Goal: Task Accomplishment & Management: Manage account settings

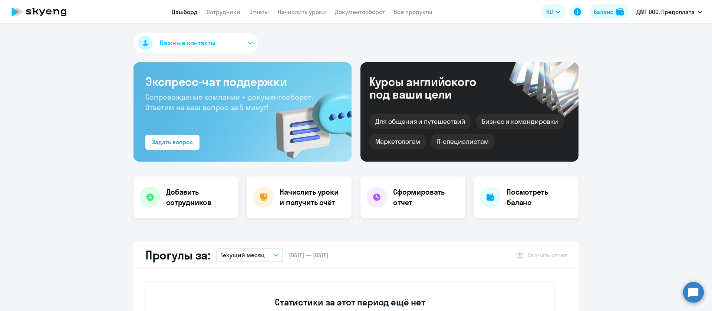
select select "30"
click at [292, 8] on link "Начислить уроки" at bounding box center [302, 11] width 48 height 7
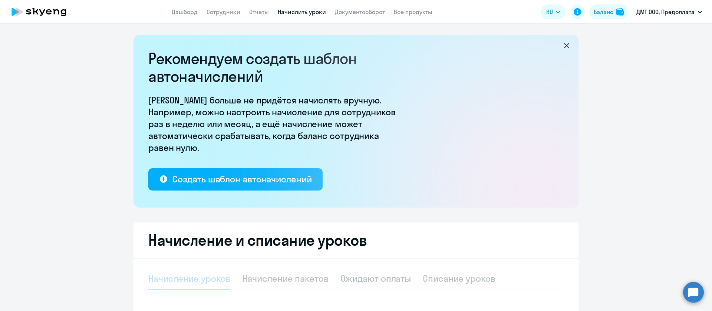
select select "10"
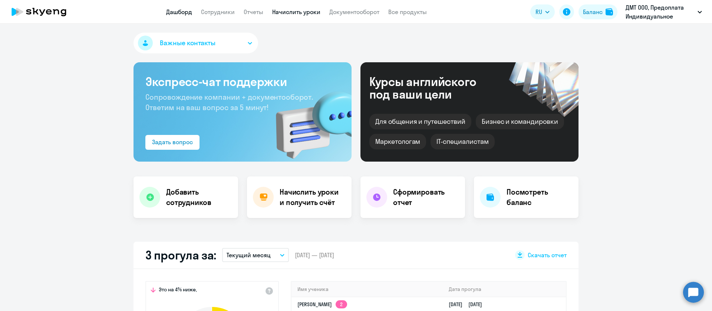
select select "30"
click at [300, 13] on link "Начислить уроки" at bounding box center [296, 11] width 48 height 7
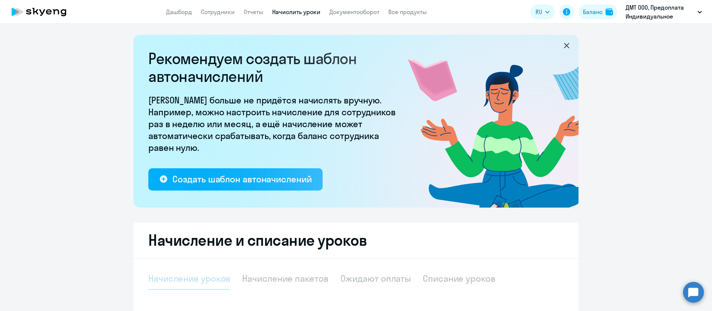
select select "10"
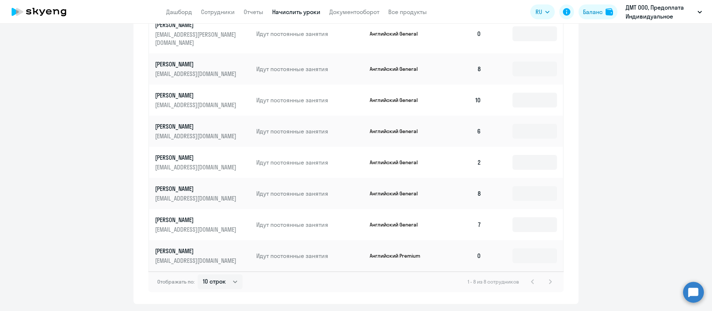
scroll to position [379, 0]
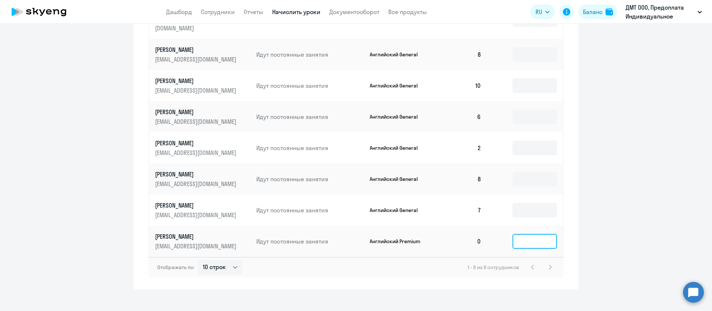
click at [529, 239] on input at bounding box center [535, 241] width 45 height 15
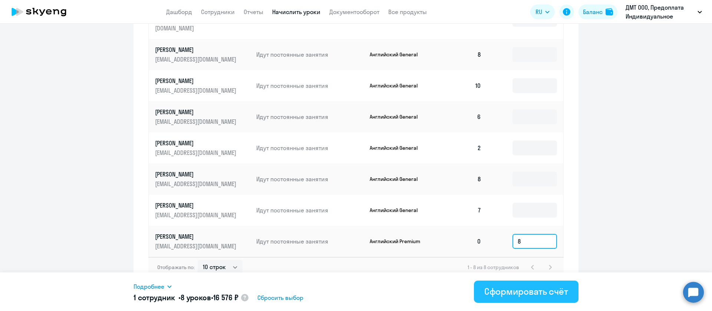
type input "8"
click at [512, 290] on div "Сформировать счёт" at bounding box center [526, 292] width 84 height 12
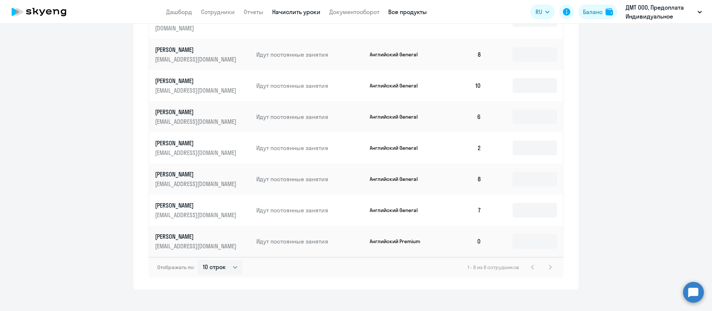
click at [390, 11] on link "Все продукты" at bounding box center [407, 11] width 39 height 7
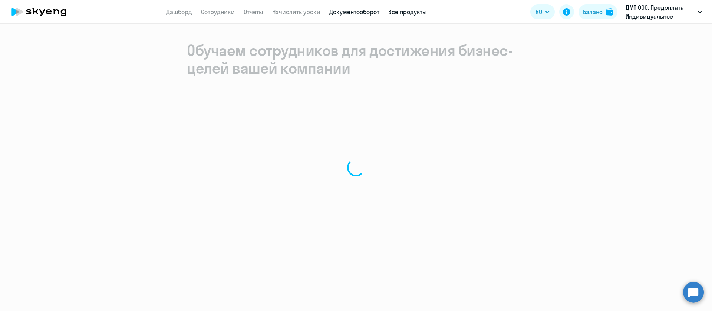
click at [352, 10] on link "Документооборот" at bounding box center [354, 11] width 50 height 7
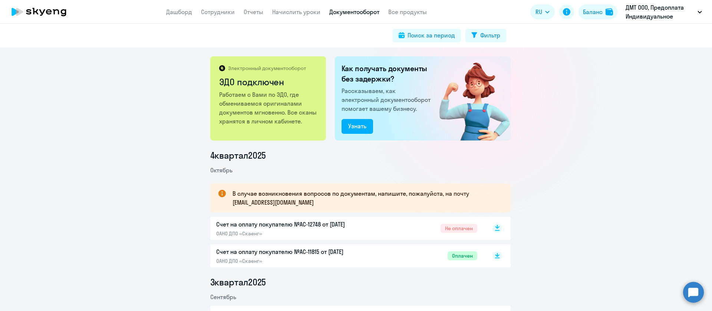
click at [493, 229] on rect at bounding box center [497, 228] width 9 height 9
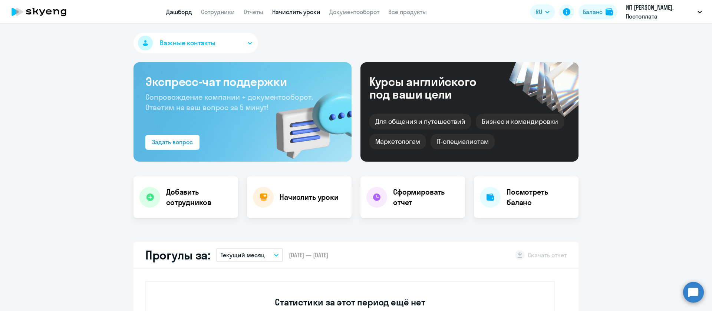
select select "30"
click at [222, 9] on link "Сотрудники" at bounding box center [218, 11] width 34 height 7
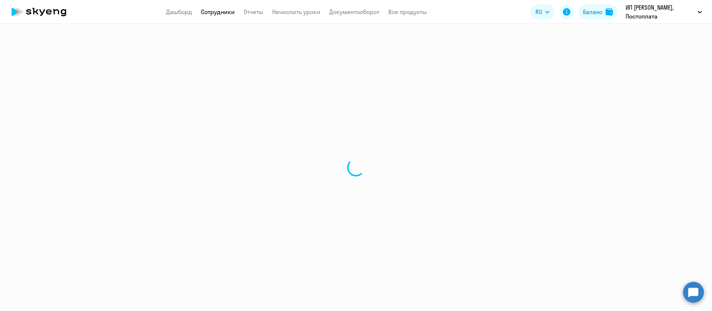
select select "30"
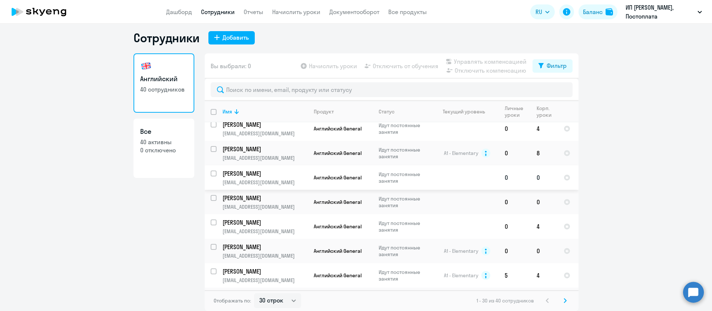
scroll to position [566, 0]
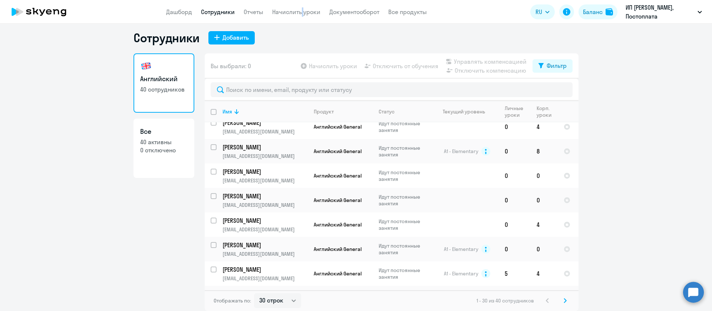
click at [299, 17] on app-header "Дашборд Сотрудники Отчеты Начислить уроки Документооборот Все продукты Дашборд …" at bounding box center [356, 12] width 712 height 24
click at [299, 10] on link "Начислить уроки" at bounding box center [296, 11] width 48 height 7
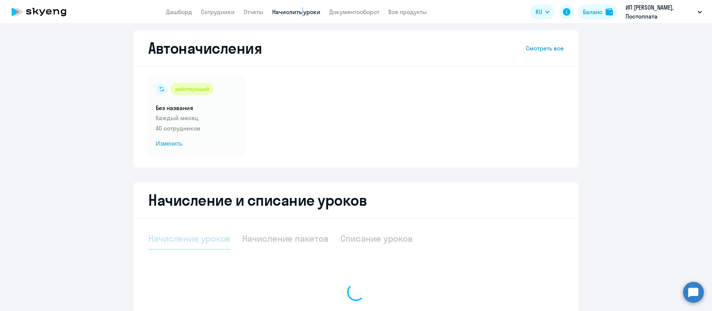
select select "10"
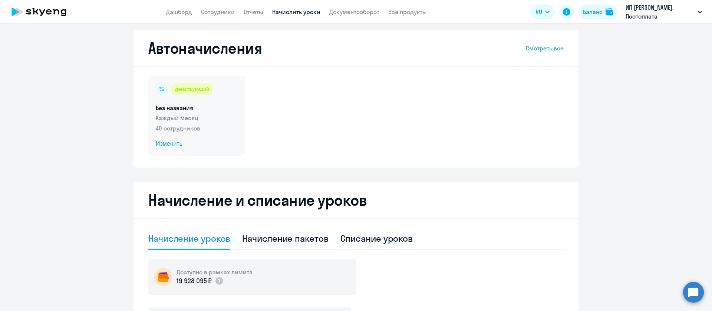
click at [165, 145] on span "Изменить" at bounding box center [197, 143] width 82 height 9
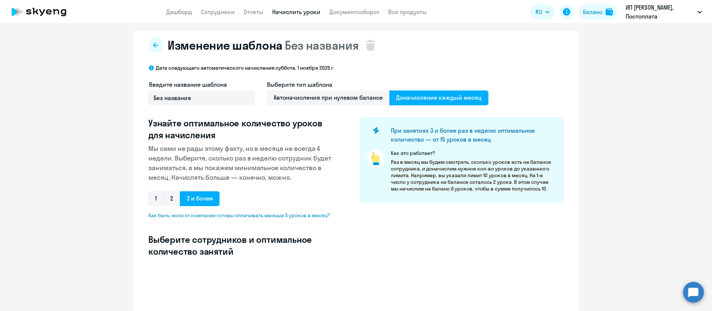
select select "10"
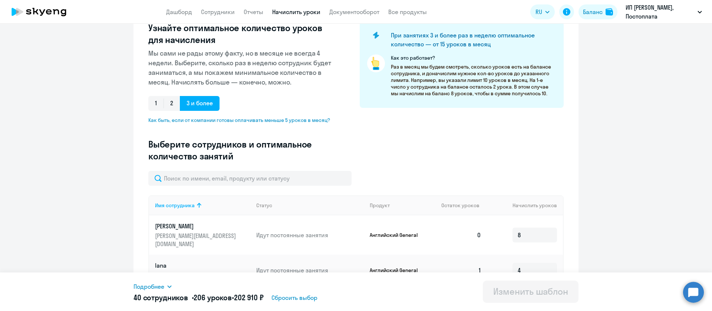
scroll to position [51, 0]
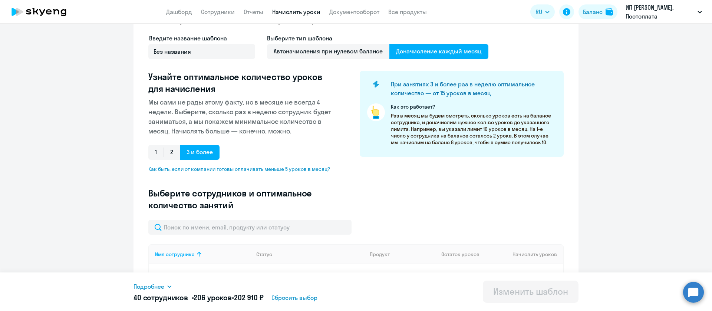
click at [290, 10] on link "Начислить уроки" at bounding box center [296, 11] width 48 height 7
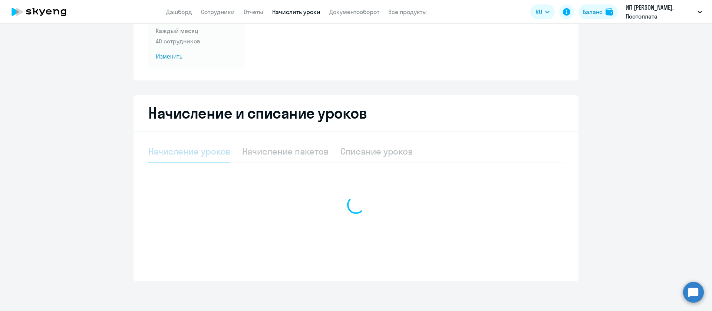
select select "10"
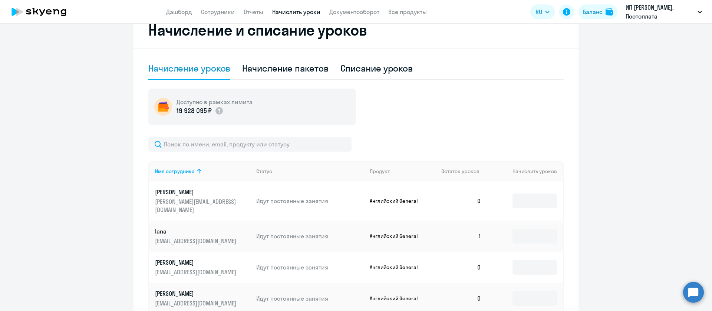
scroll to position [203, 0]
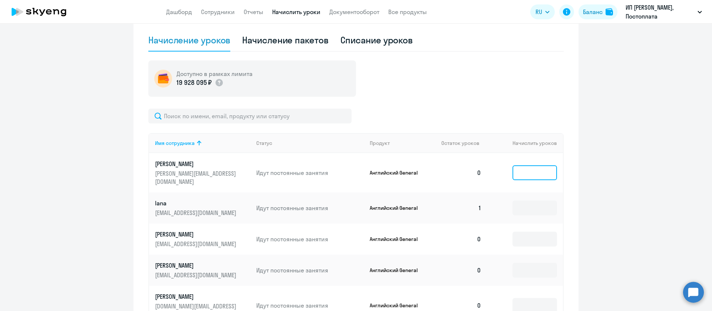
click at [526, 166] on input at bounding box center [535, 172] width 45 height 15
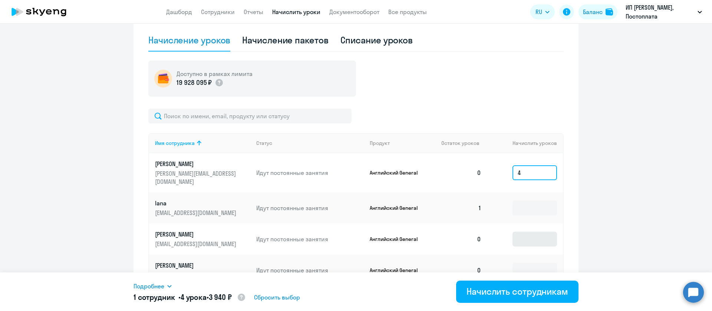
type input "4"
click at [517, 232] on input at bounding box center [535, 239] width 45 height 15
type input "4"
click at [513, 261] on input at bounding box center [535, 268] width 45 height 15
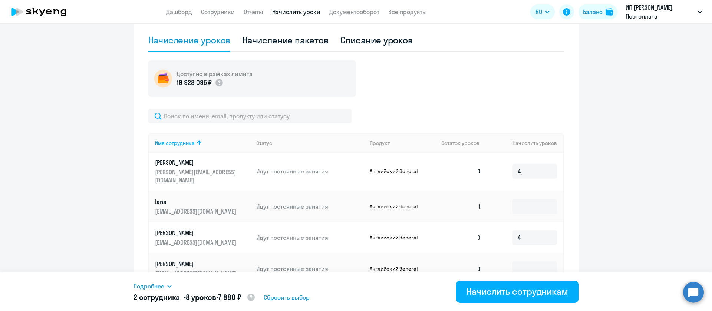
click at [652, 162] on ng-component "Автоначисления Смотреть все действующий Без названия Каждый месяц 40 сотруднико…" at bounding box center [356, 168] width 712 height 672
click at [513, 263] on input at bounding box center [535, 268] width 45 height 15
type input "4"
click at [629, 192] on ng-component "Автоначисления Смотреть все действующий Без названия Каждый месяц 40 сотруднико…" at bounding box center [356, 168] width 712 height 672
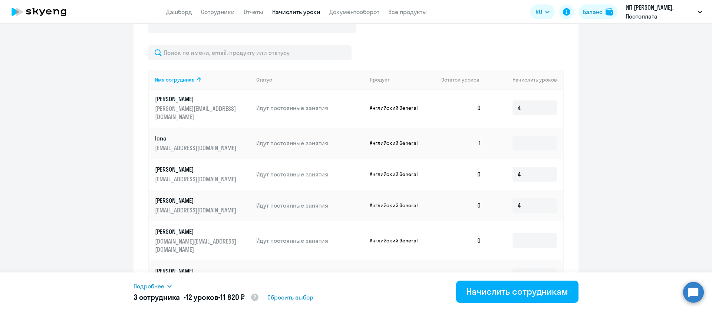
scroll to position [370, 0]
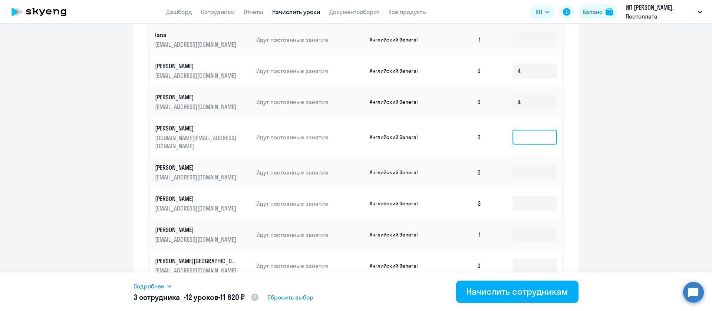
click at [528, 130] on input at bounding box center [535, 137] width 45 height 15
type input "4"
click at [513, 165] on input at bounding box center [535, 172] width 45 height 15
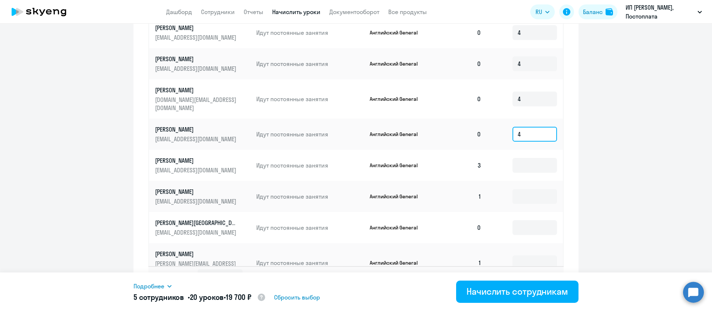
scroll to position [425, 0]
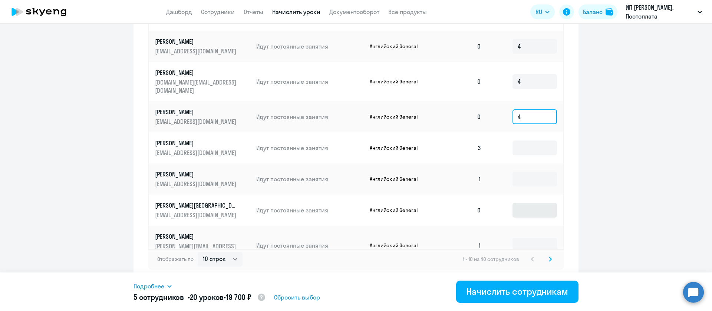
type input "4"
click at [521, 203] on input at bounding box center [535, 210] width 45 height 15
type input "4"
click at [549, 259] on icon at bounding box center [550, 259] width 3 height 5
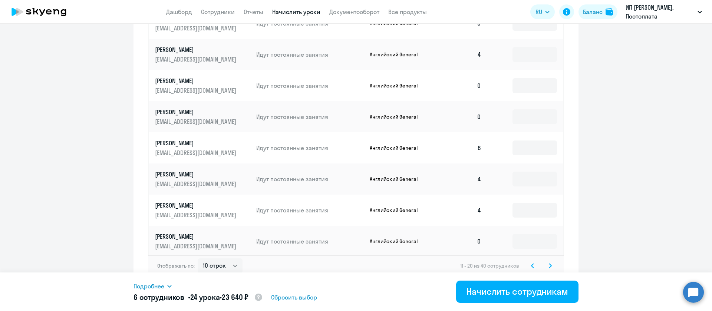
scroll to position [252, 0]
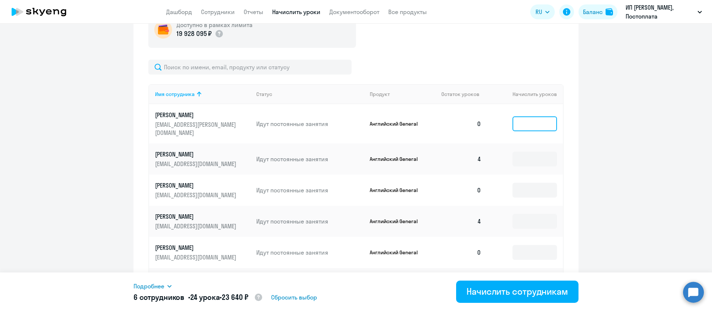
click at [530, 118] on input at bounding box center [535, 123] width 45 height 15
type input "4"
click at [530, 183] on input at bounding box center [535, 190] width 45 height 15
type input "4"
click at [526, 245] on input at bounding box center [535, 252] width 45 height 15
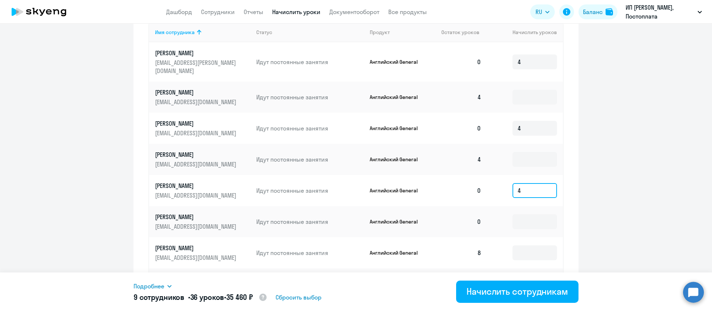
scroll to position [419, 0]
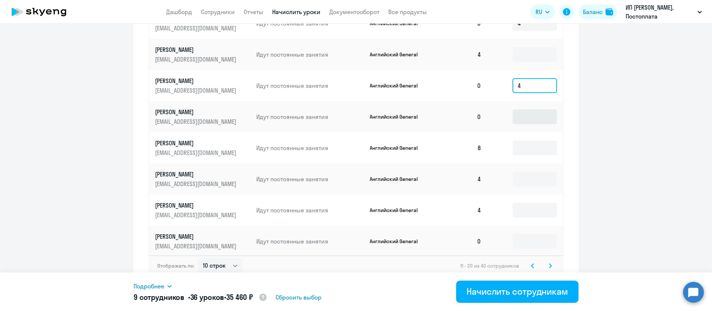
type input "4"
click at [529, 113] on input at bounding box center [535, 116] width 45 height 15
type input "4"
click at [526, 143] on input at bounding box center [535, 148] width 45 height 15
drag, startPoint x: 529, startPoint y: 230, endPoint x: 537, endPoint y: 226, distance: 9.5
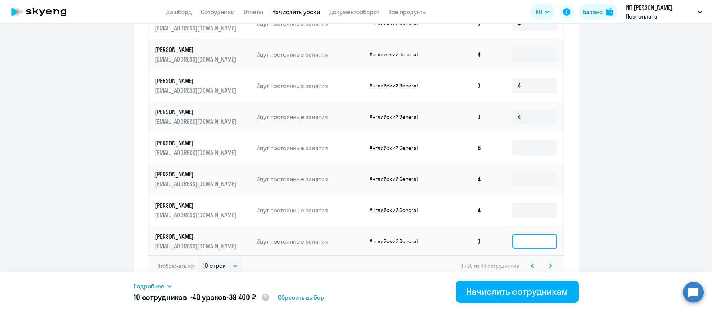
click at [529, 234] on input at bounding box center [535, 241] width 45 height 15
type input "4"
click at [549, 263] on icon at bounding box center [550, 265] width 3 height 5
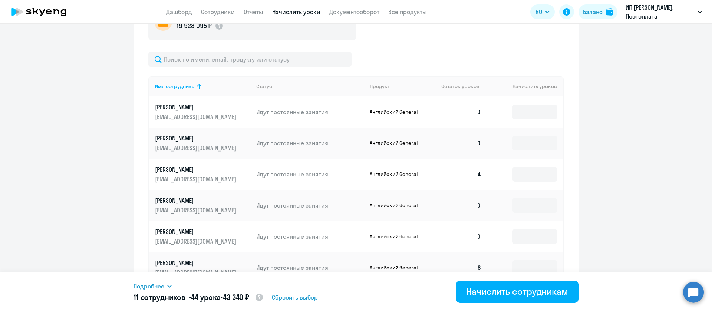
scroll to position [307, 0]
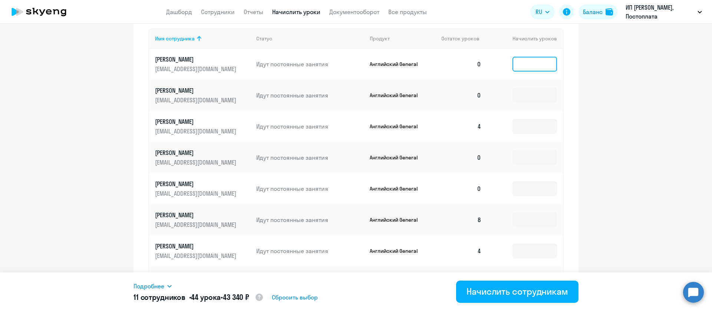
click at [532, 63] on input at bounding box center [535, 64] width 45 height 15
type input "4"
click at [527, 93] on input at bounding box center [535, 95] width 45 height 15
type input "4"
click at [527, 159] on input at bounding box center [535, 157] width 45 height 15
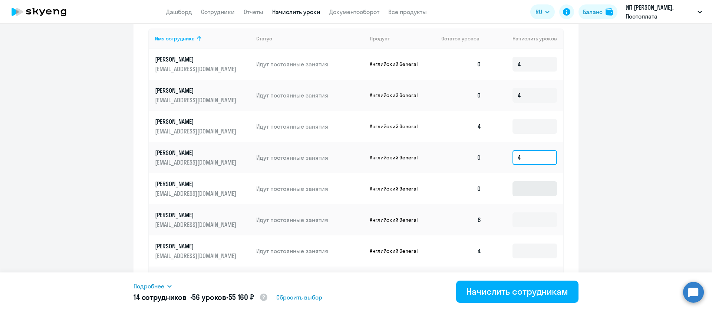
type input "4"
drag, startPoint x: 521, startPoint y: 188, endPoint x: 521, endPoint y: 194, distance: 5.9
click at [521, 189] on input at bounding box center [535, 188] width 45 height 15
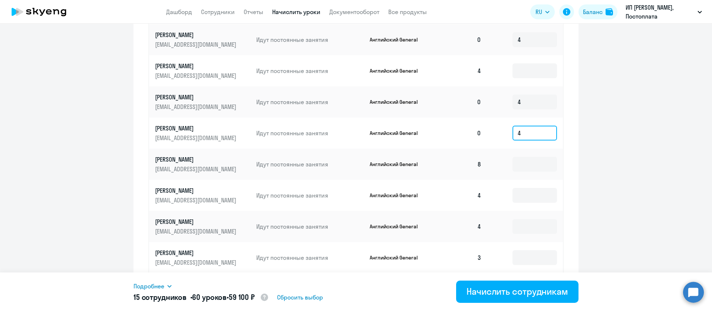
scroll to position [419, 0]
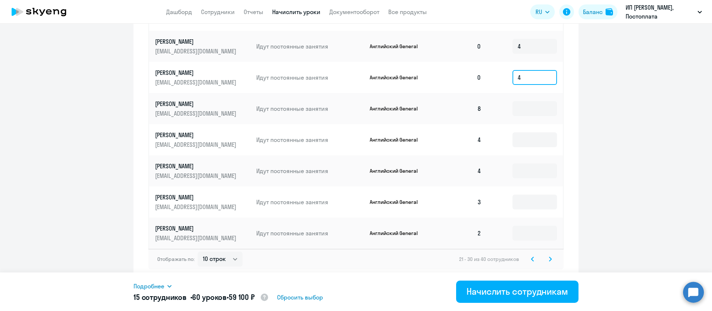
type input "4"
click at [548, 258] on svg-icon at bounding box center [550, 259] width 9 height 9
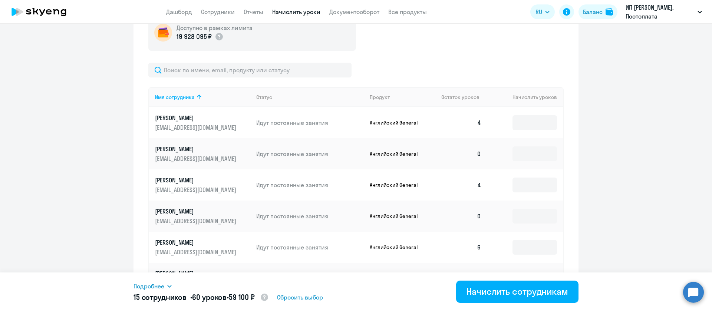
scroll to position [307, 0]
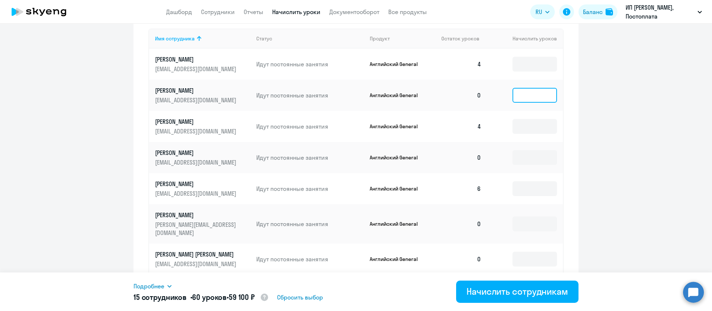
click at [538, 92] on input at bounding box center [535, 95] width 45 height 15
type input "4"
click at [534, 129] on input at bounding box center [535, 126] width 45 height 15
click at [534, 168] on td at bounding box center [525, 157] width 76 height 31
click at [535, 155] on input at bounding box center [535, 157] width 45 height 15
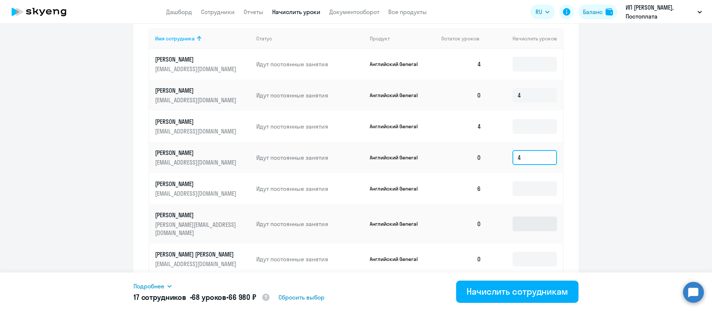
type input "4"
click at [530, 220] on input at bounding box center [535, 224] width 45 height 15
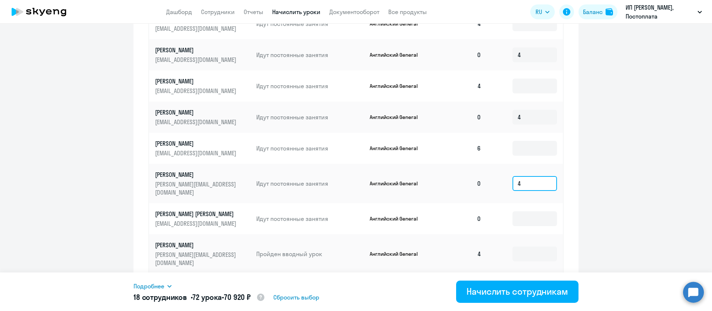
scroll to position [419, 0]
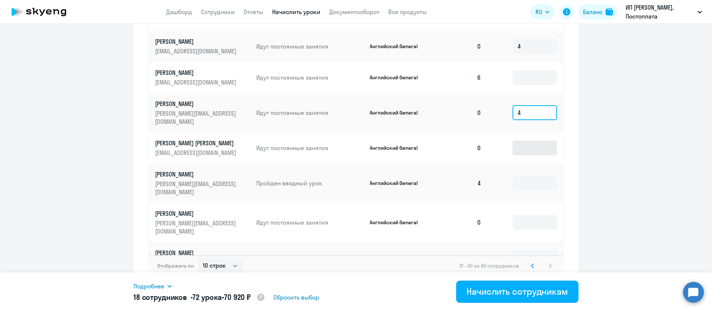
type input "4"
click at [526, 144] on input at bounding box center [535, 148] width 45 height 15
type input "4"
click at [532, 215] on input at bounding box center [535, 222] width 45 height 15
type input "4"
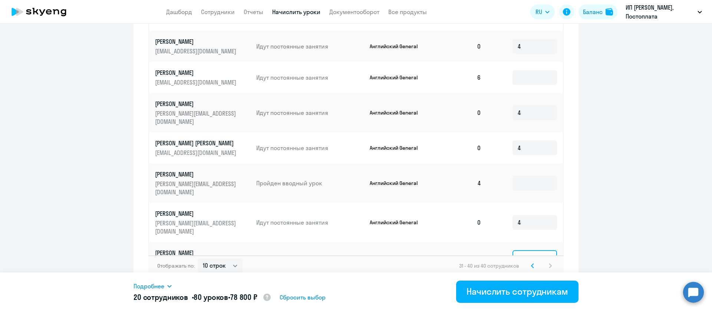
click at [528, 250] on input at bounding box center [535, 257] width 45 height 15
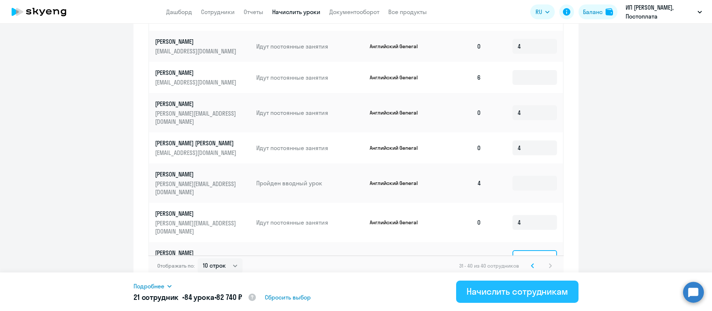
type input "4"
click at [539, 292] on div "Начислить сотрудникам" at bounding box center [518, 292] width 102 height 12
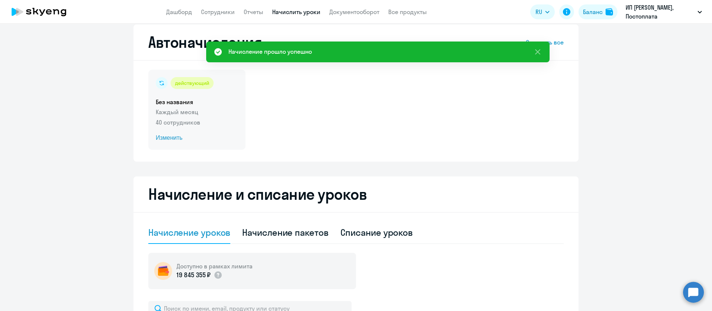
scroll to position [0, 0]
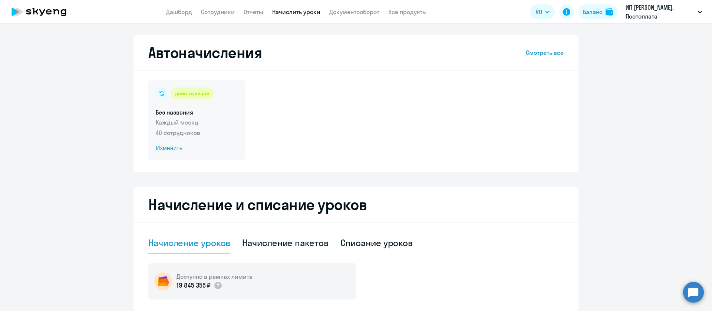
click at [165, 149] on span "Изменить" at bounding box center [197, 148] width 82 height 9
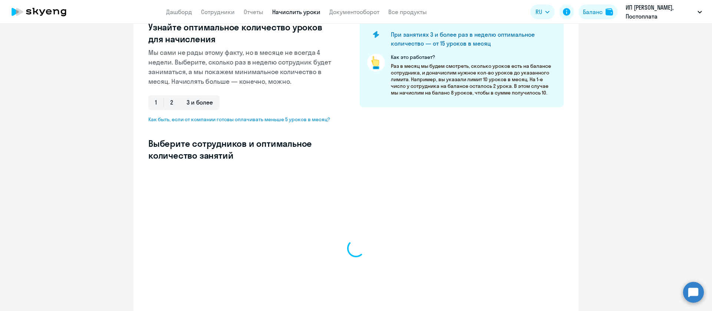
select select "10"
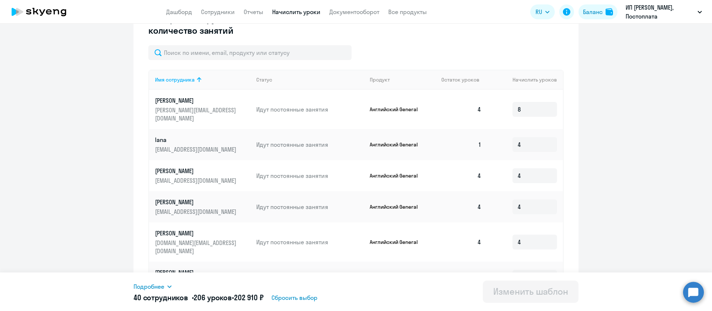
scroll to position [167, 0]
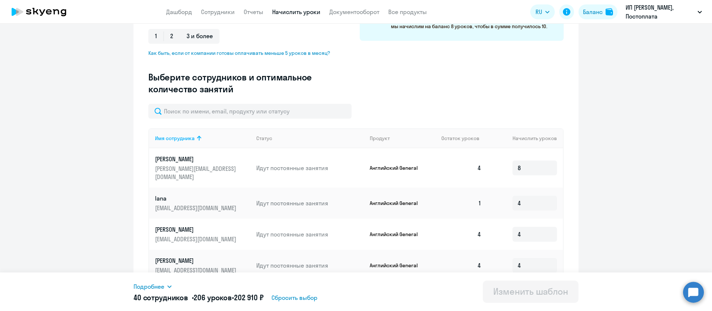
click at [510, 140] on th "Начислить уроков" at bounding box center [525, 138] width 76 height 20
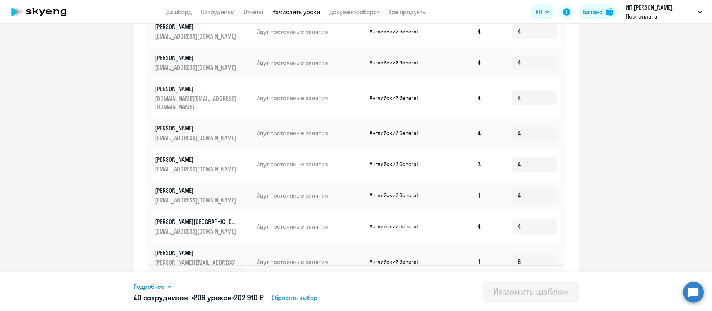
scroll to position [385, 0]
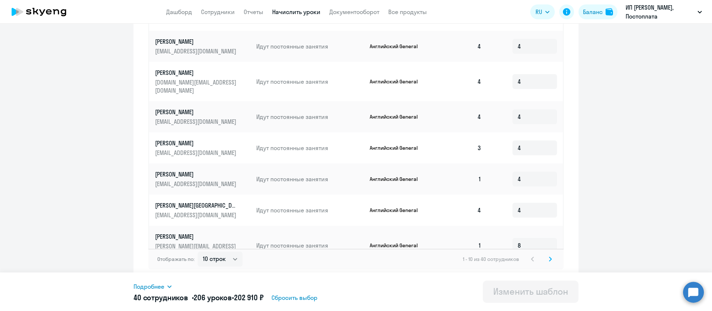
click at [549, 260] on icon at bounding box center [550, 259] width 3 height 5
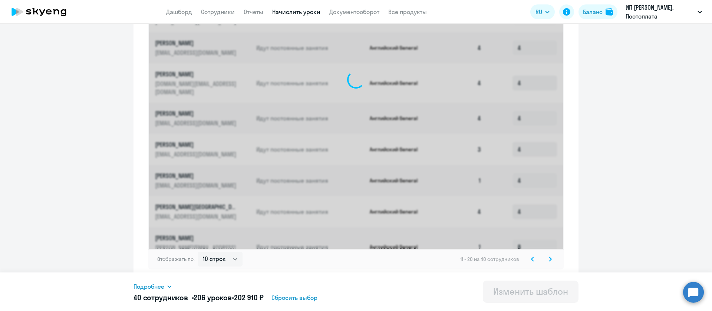
scroll to position [378, 0]
